Goal: Task Accomplishment & Management: Use online tool/utility

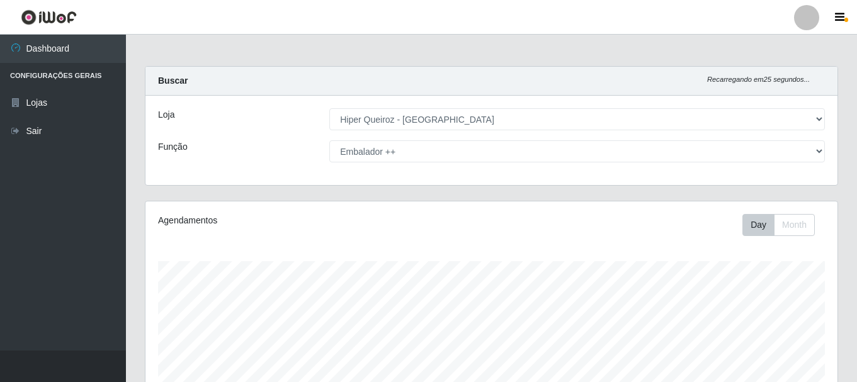
select select "513"
click at [818, 152] on select "[Selecione...] Embalador Embalador + Embalador ++ Operador de Caixa Operador de…" at bounding box center [576, 151] width 495 height 22
click at [329, 140] on select "[Selecione...] Embalador Embalador + Embalador ++ Operador de Caixa Operador de…" at bounding box center [576, 151] width 495 height 22
click at [819, 150] on select "[Selecione...] Embalador Embalador + Embalador ++ Operador de Caixa Operador de…" at bounding box center [576, 151] width 495 height 22
select select "70"
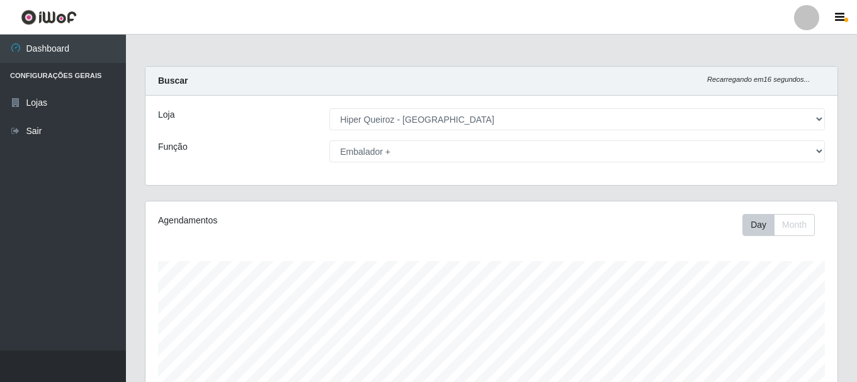
click at [329, 140] on select "[Selecione...] Embalador Embalador + Embalador ++ Operador de Caixa Operador de…" at bounding box center [576, 151] width 495 height 22
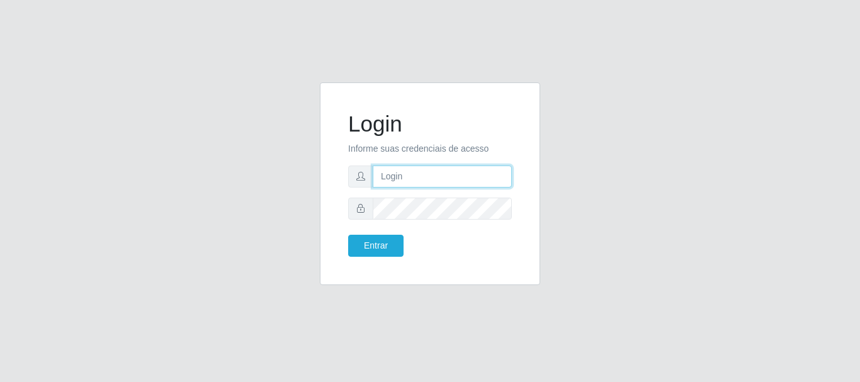
click at [381, 176] on input "text" at bounding box center [442, 177] width 139 height 22
type input "[EMAIL_ADDRESS][DOMAIN_NAME]"
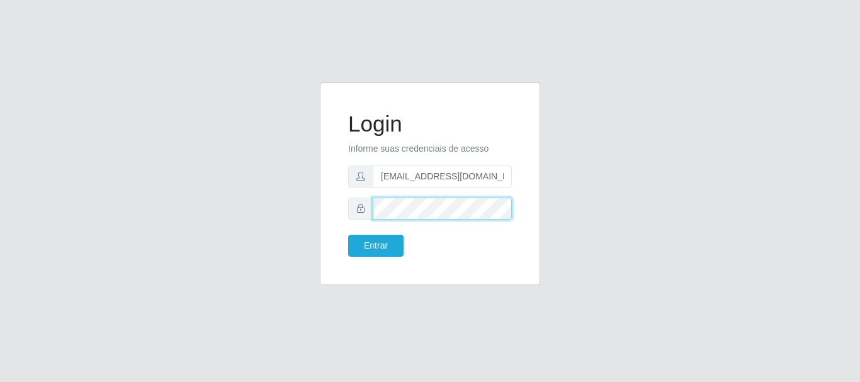
click at [348, 235] on button "Entrar" at bounding box center [375, 246] width 55 height 22
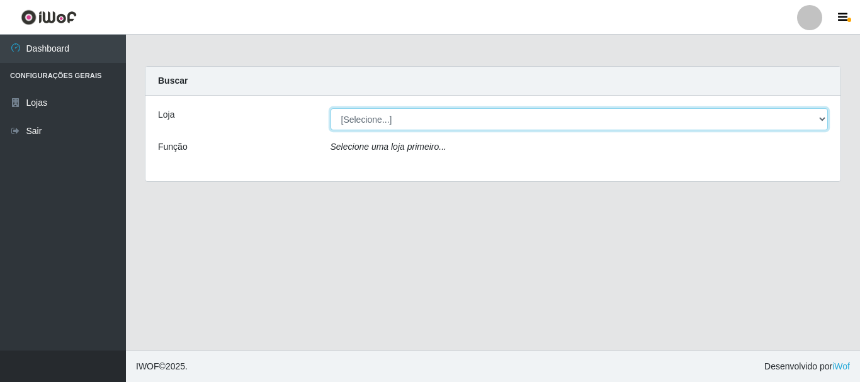
click at [822, 116] on select "[Selecione...] Hiper Queiroz - [GEOGRAPHIC_DATA]" at bounding box center [579, 119] width 498 height 22
select select "513"
click at [330, 108] on select "[Selecione...] Hiper Queiroz - [GEOGRAPHIC_DATA]" at bounding box center [579, 119] width 498 height 22
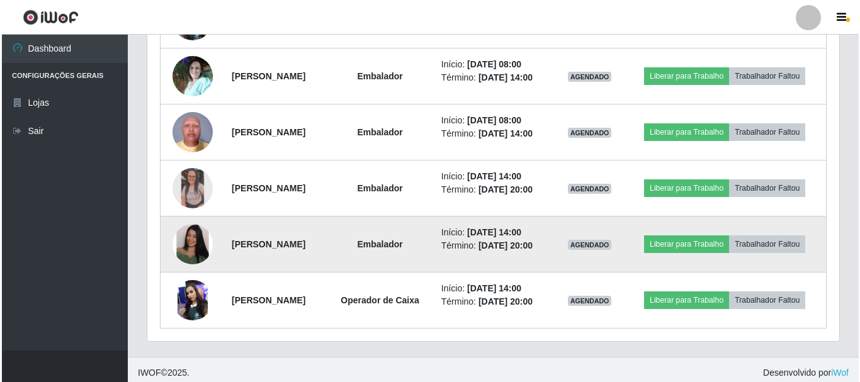
scroll to position [623, 0]
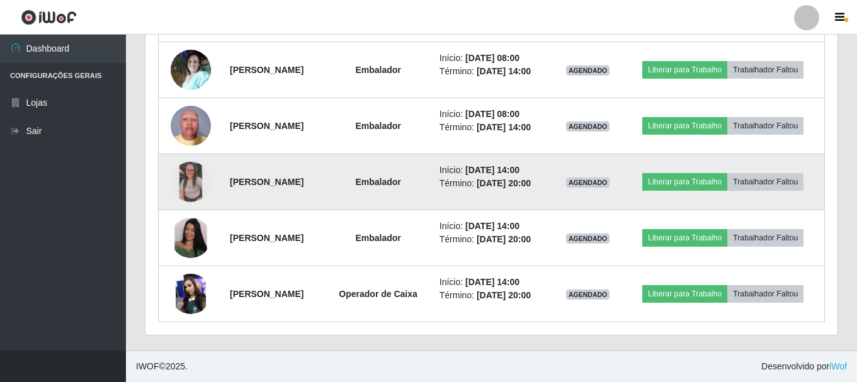
click at [186, 162] on img at bounding box center [191, 182] width 40 height 40
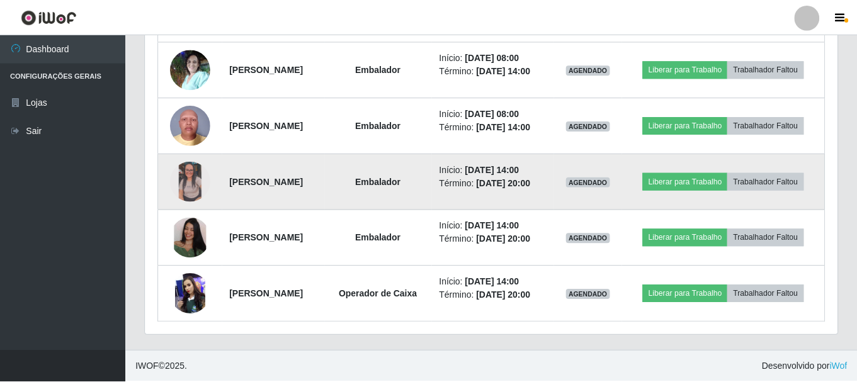
scroll to position [261, 686]
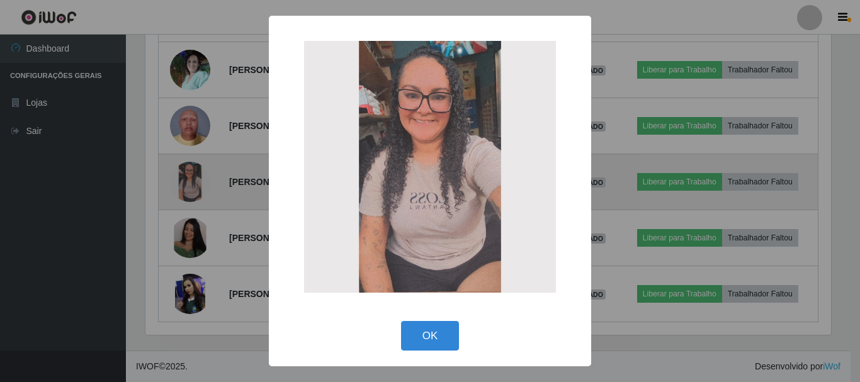
click at [186, 155] on div "× OK Cancel" at bounding box center [430, 191] width 860 height 382
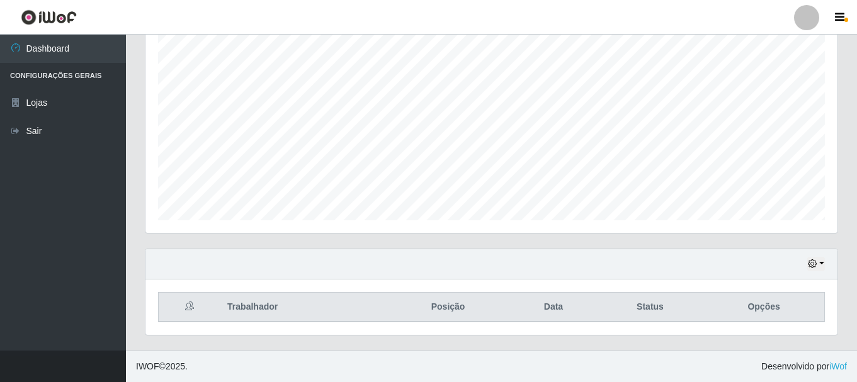
scroll to position [497, 0]
drag, startPoint x: 0, startPoint y: 326, endPoint x: 0, endPoint y: 286, distance: 40.3
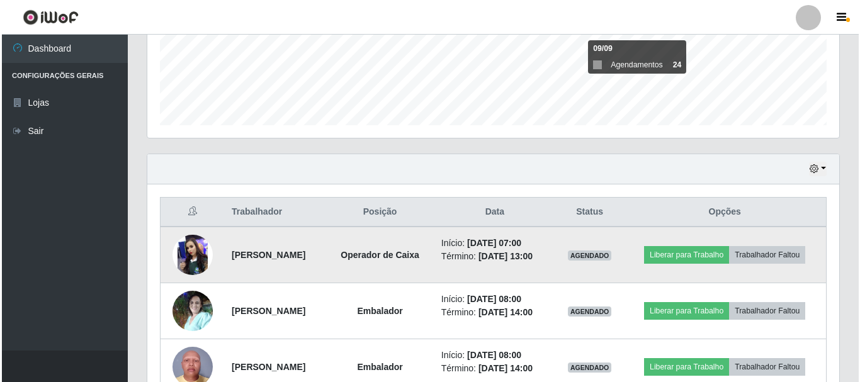
scroll to position [356, 0]
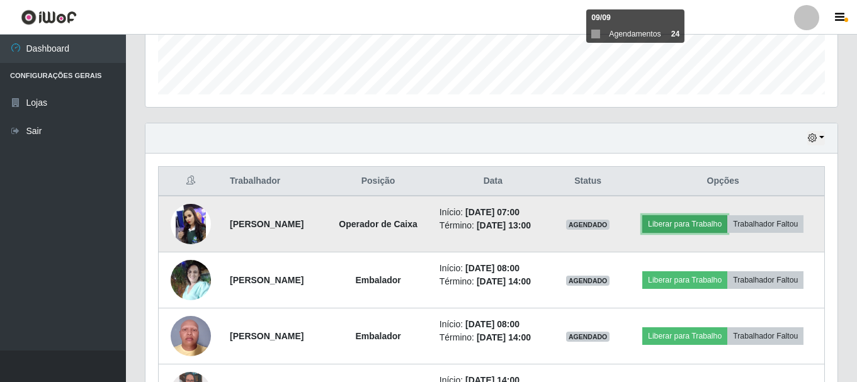
click at [727, 215] on button "Liberar para Trabalho" at bounding box center [684, 224] width 85 height 18
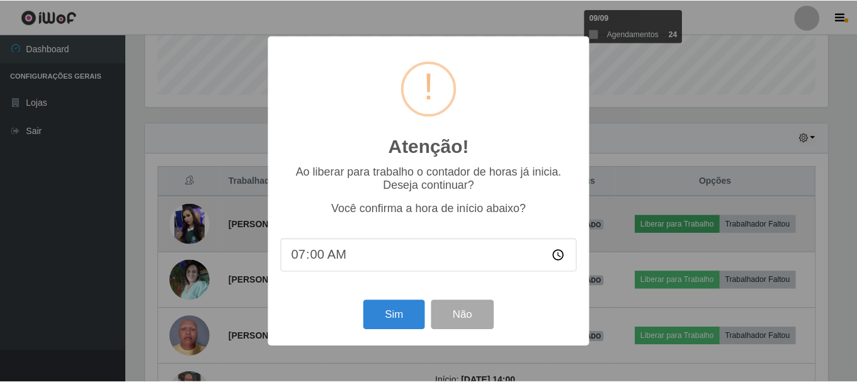
scroll to position [261, 686]
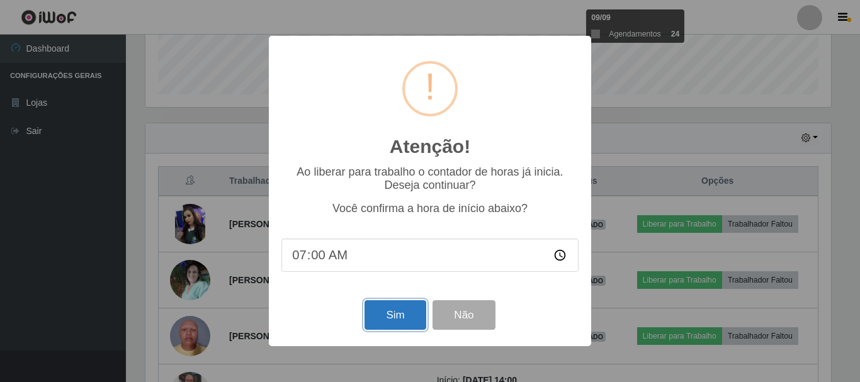
click at [406, 325] on button "Sim" at bounding box center [394, 315] width 61 height 30
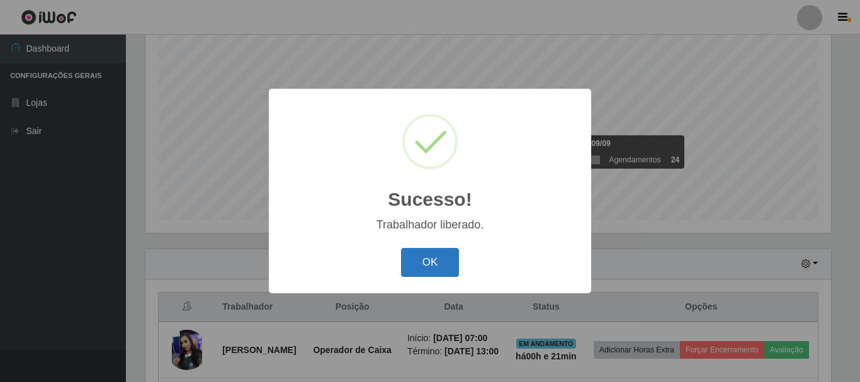
click at [443, 266] on button "OK" at bounding box center [430, 263] width 59 height 30
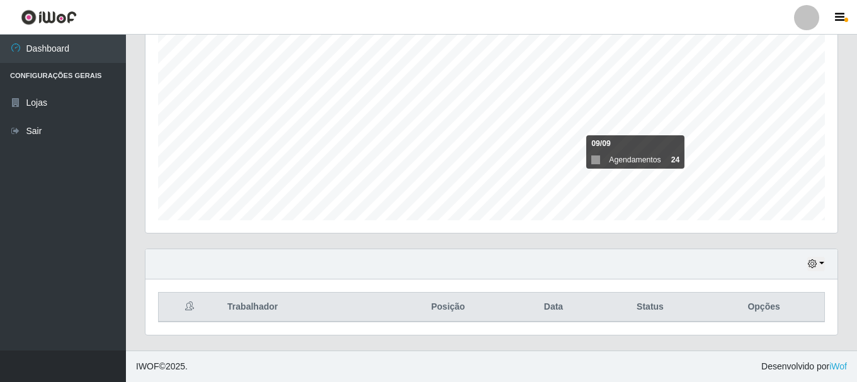
scroll to position [167, 0]
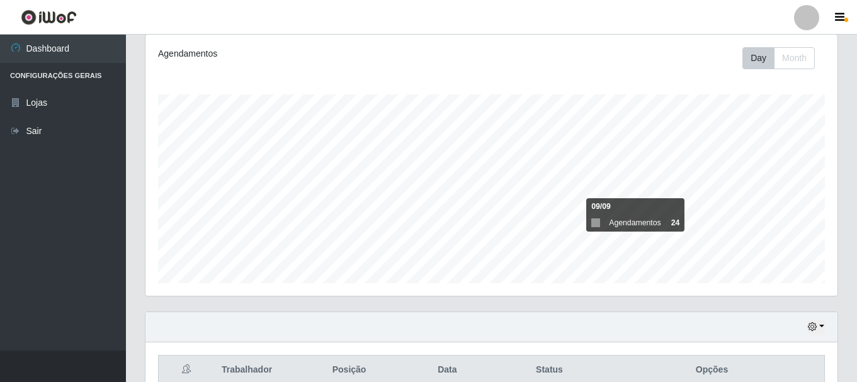
drag, startPoint x: 419, startPoint y: 5, endPoint x: 424, endPoint y: 65, distance: 60.1
click at [424, 65] on div "Agendamentos" at bounding box center [292, 58] width 286 height 22
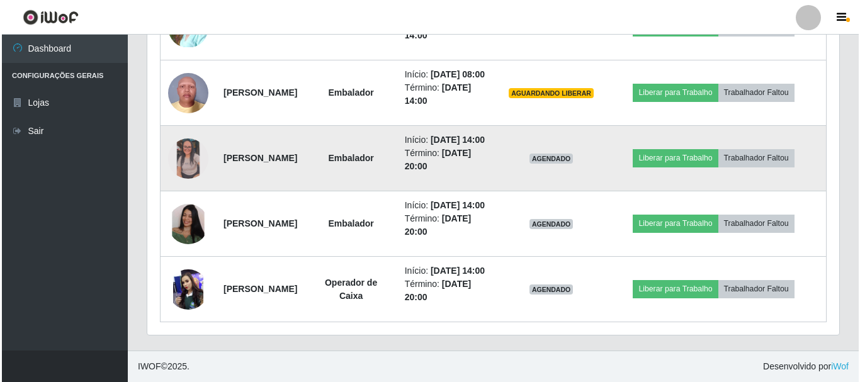
scroll to position [639, 0]
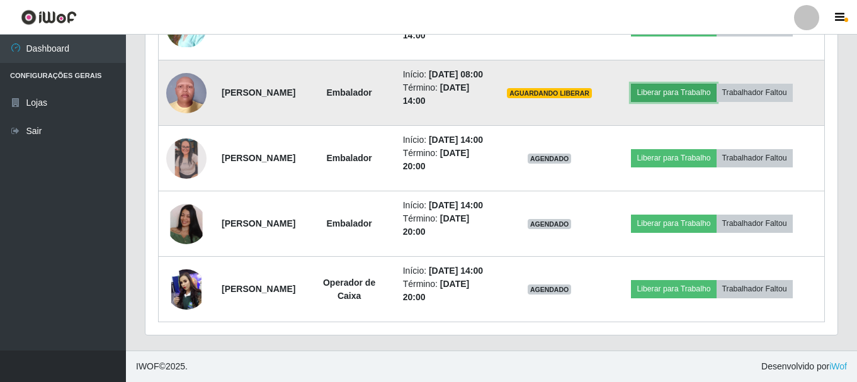
click at [708, 101] on button "Liberar para Trabalho" at bounding box center [673, 93] width 85 height 18
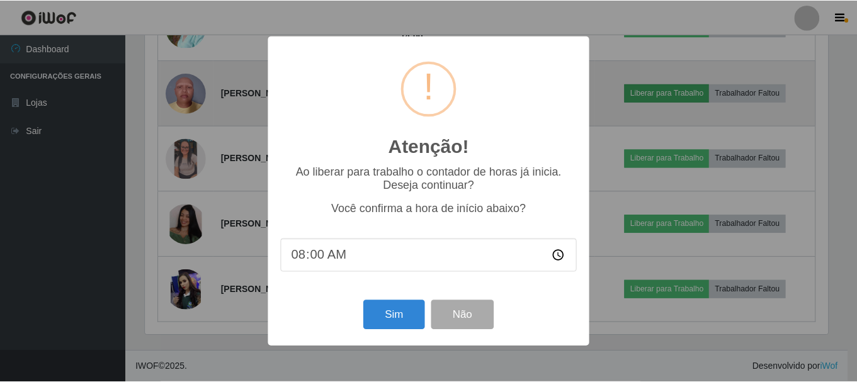
scroll to position [261, 686]
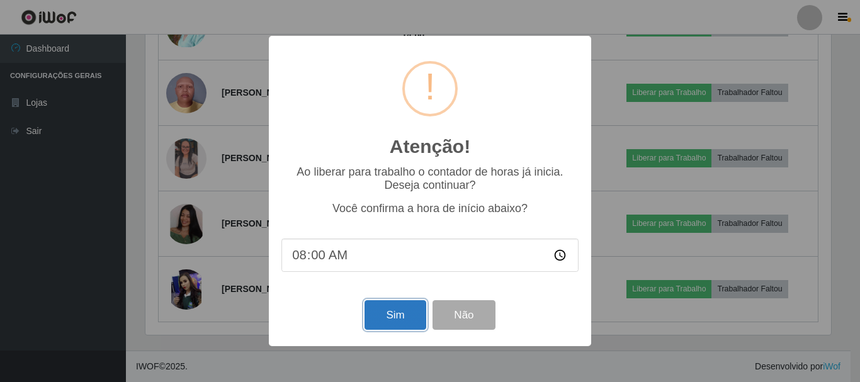
click at [395, 315] on button "Sim" at bounding box center [394, 315] width 61 height 30
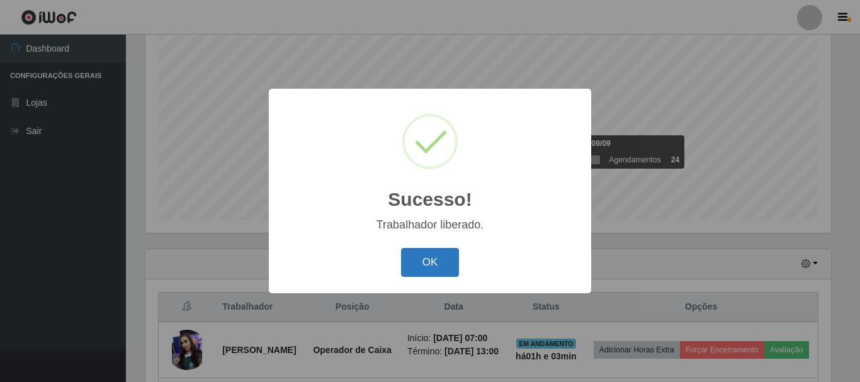
click at [446, 264] on button "OK" at bounding box center [430, 263] width 59 height 30
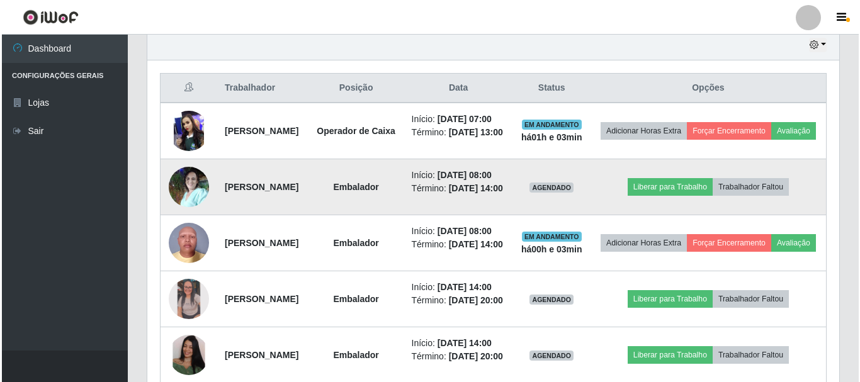
scroll to position [482, 0]
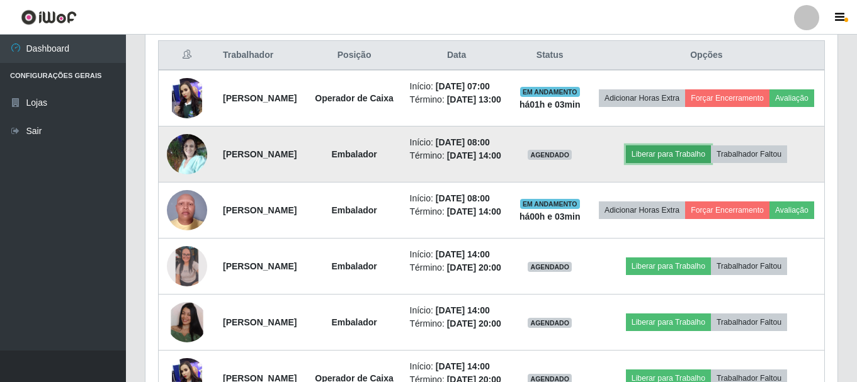
click at [711, 163] on button "Liberar para Trabalho" at bounding box center [668, 154] width 85 height 18
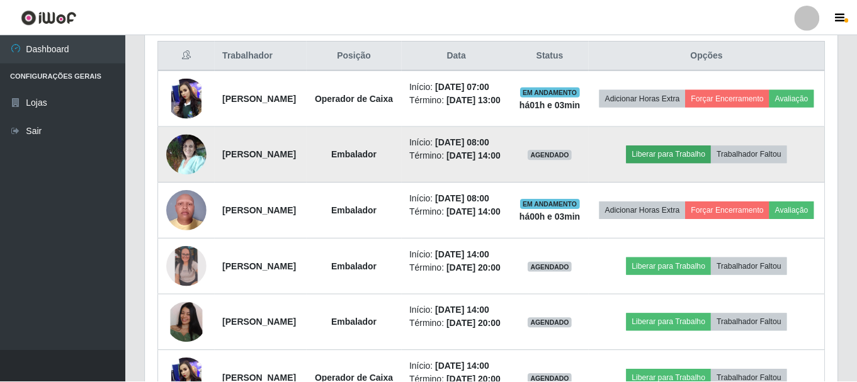
scroll to position [261, 686]
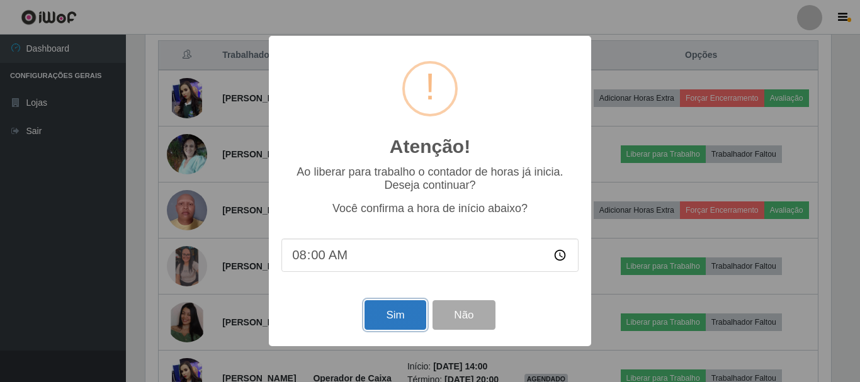
click at [404, 318] on button "Sim" at bounding box center [394, 315] width 61 height 30
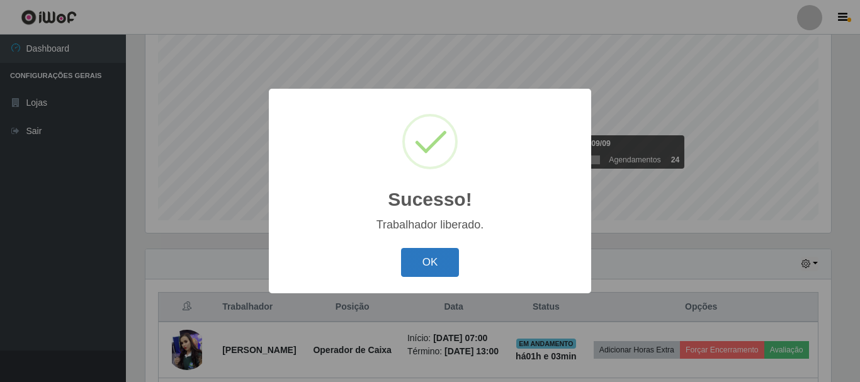
click at [438, 273] on button "OK" at bounding box center [430, 263] width 59 height 30
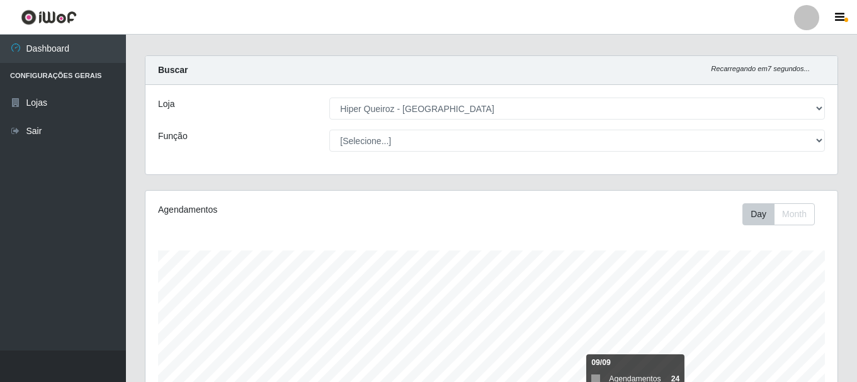
scroll to position [0, 0]
